Goal: Transaction & Acquisition: Purchase product/service

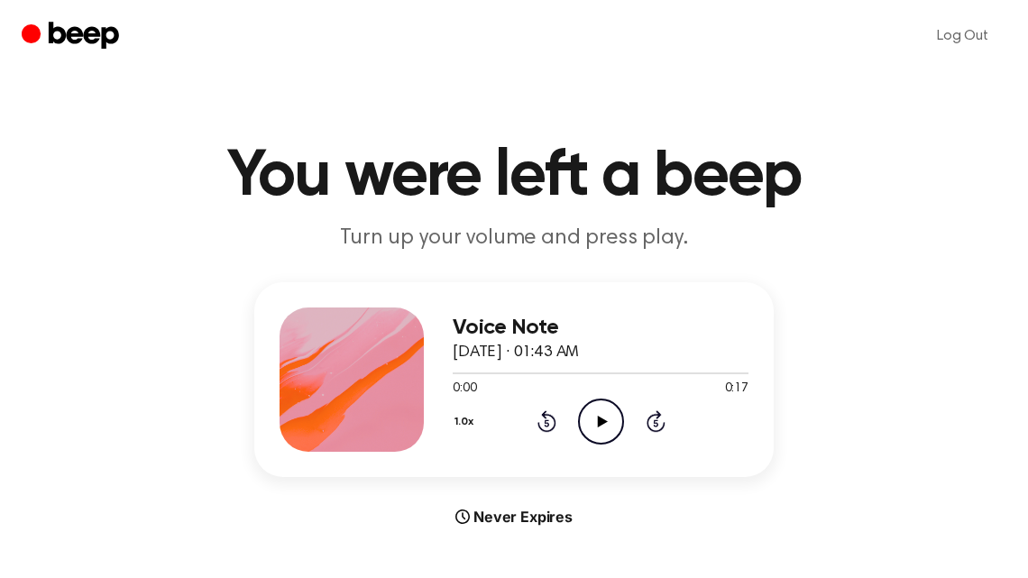
click at [599, 416] on icon "Play Audio" at bounding box center [601, 422] width 46 height 46
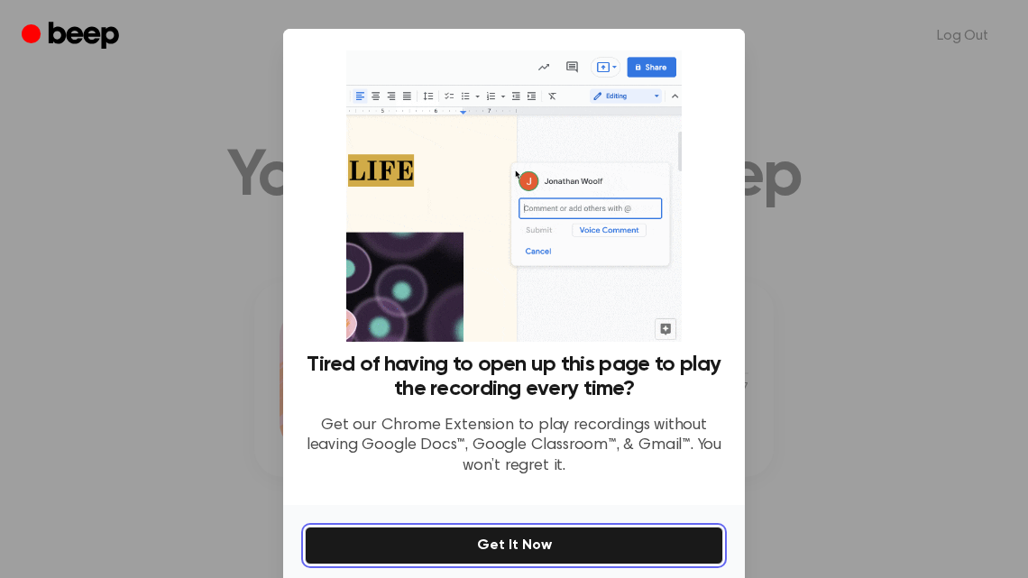
click at [537, 536] on button "Get It Now" at bounding box center [514, 546] width 419 height 38
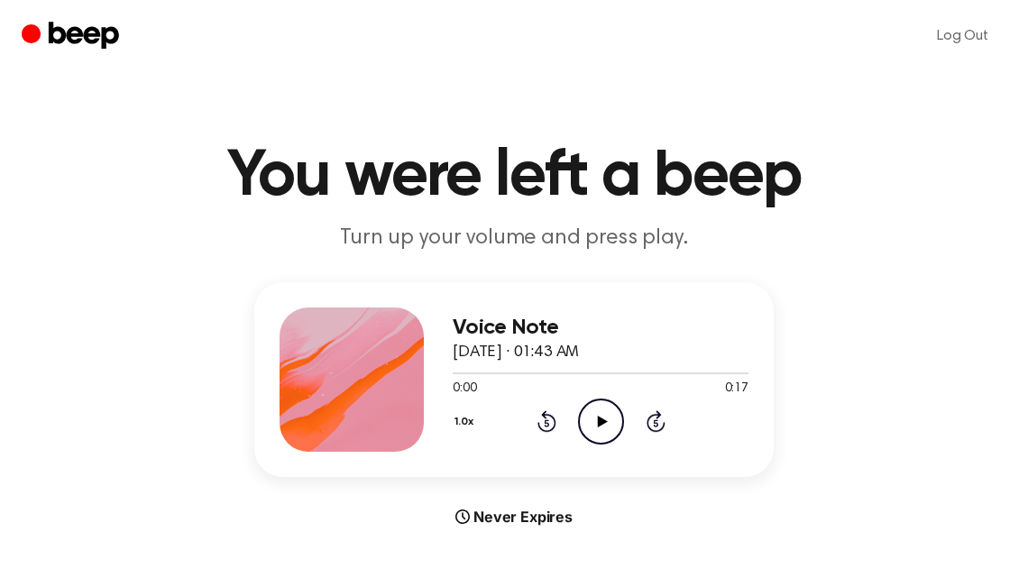
click at [599, 432] on icon "Play Audio" at bounding box center [601, 422] width 46 height 46
click at [606, 413] on icon "Play Audio" at bounding box center [601, 422] width 46 height 46
click at [584, 399] on icon "Play Audio" at bounding box center [601, 422] width 46 height 46
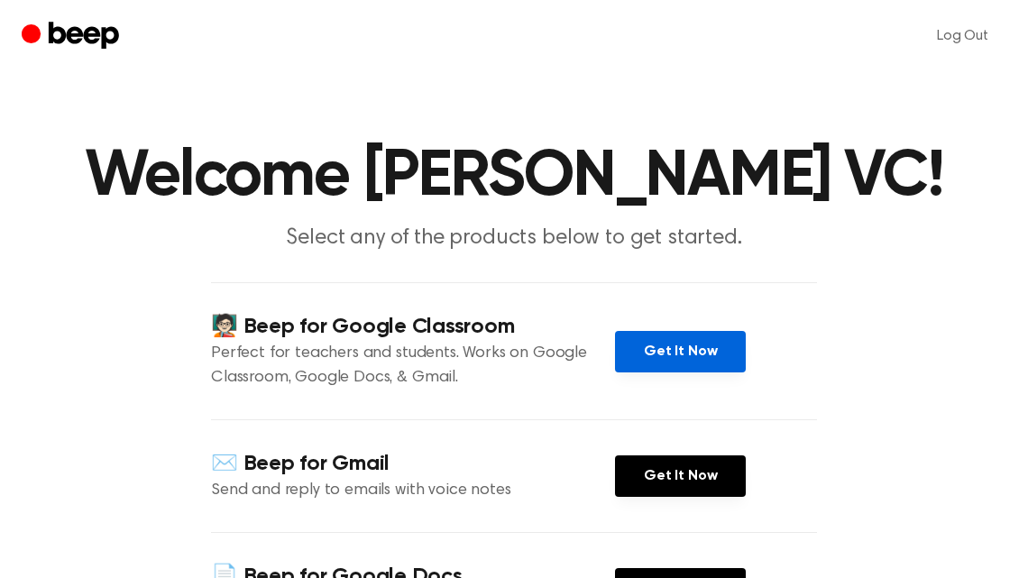
click at [648, 352] on link "Get It Now" at bounding box center [680, 351] width 131 height 41
